Goal: Check status: Check status

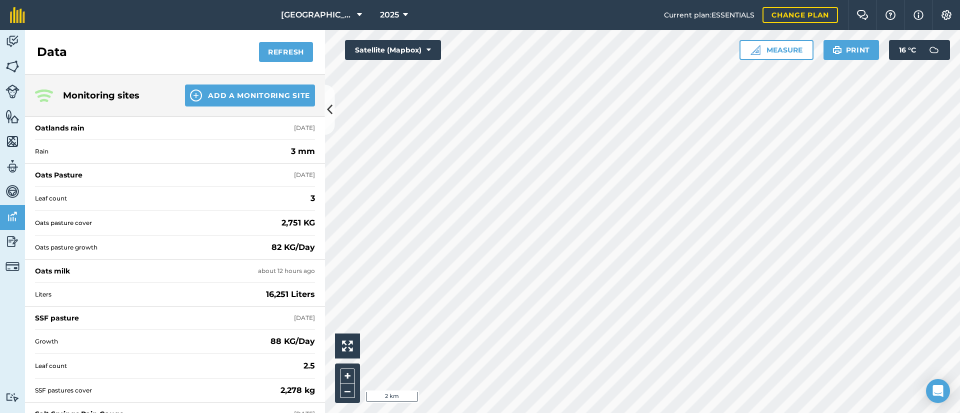
scroll to position [87, 0]
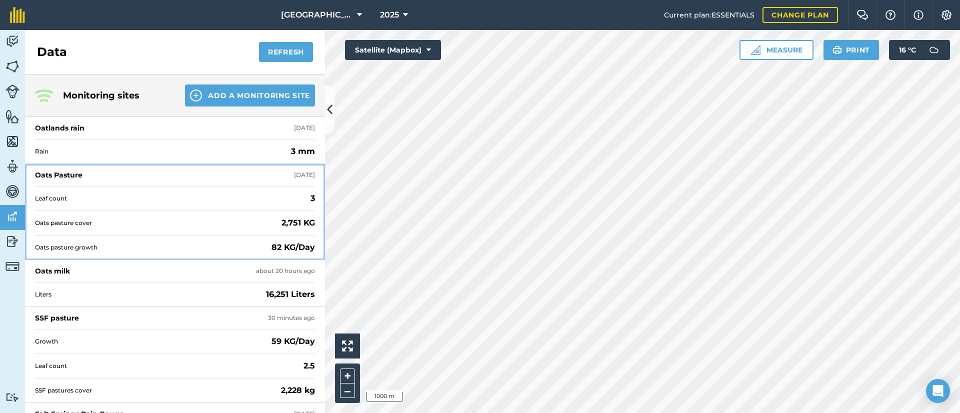
click at [111, 176] on div "Oats Pasture [DATE]" at bounding box center [175, 175] width 280 height 22
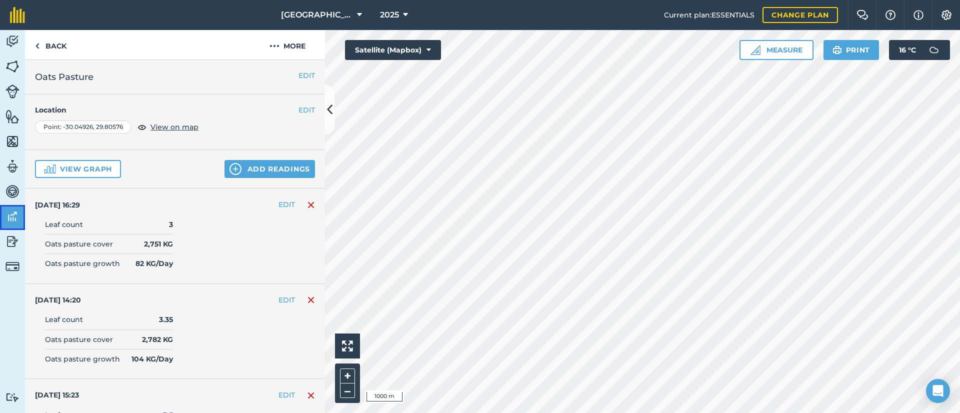
click at [14, 222] on img at bounding box center [13, 216] width 14 height 15
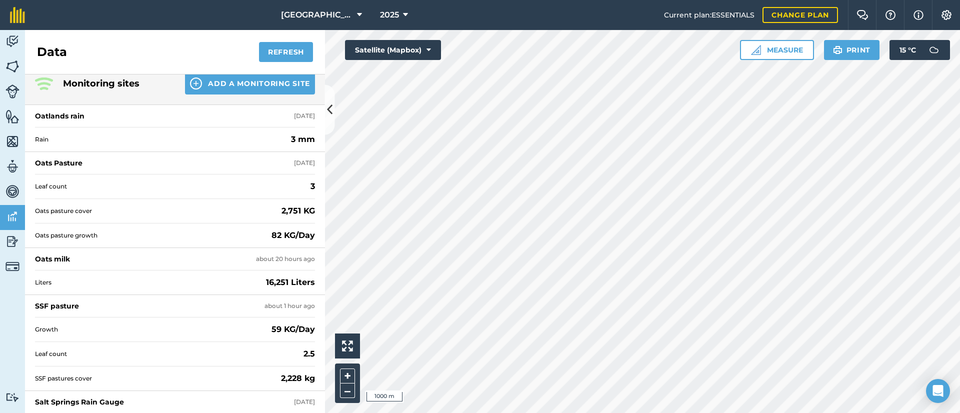
scroll to position [87, 0]
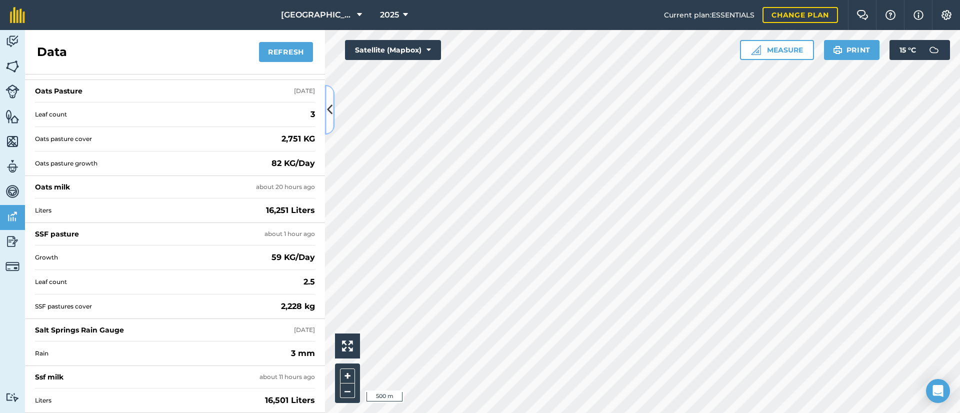
click at [335, 116] on button at bounding box center [330, 110] width 10 height 50
